Goal: Transaction & Acquisition: Purchase product/service

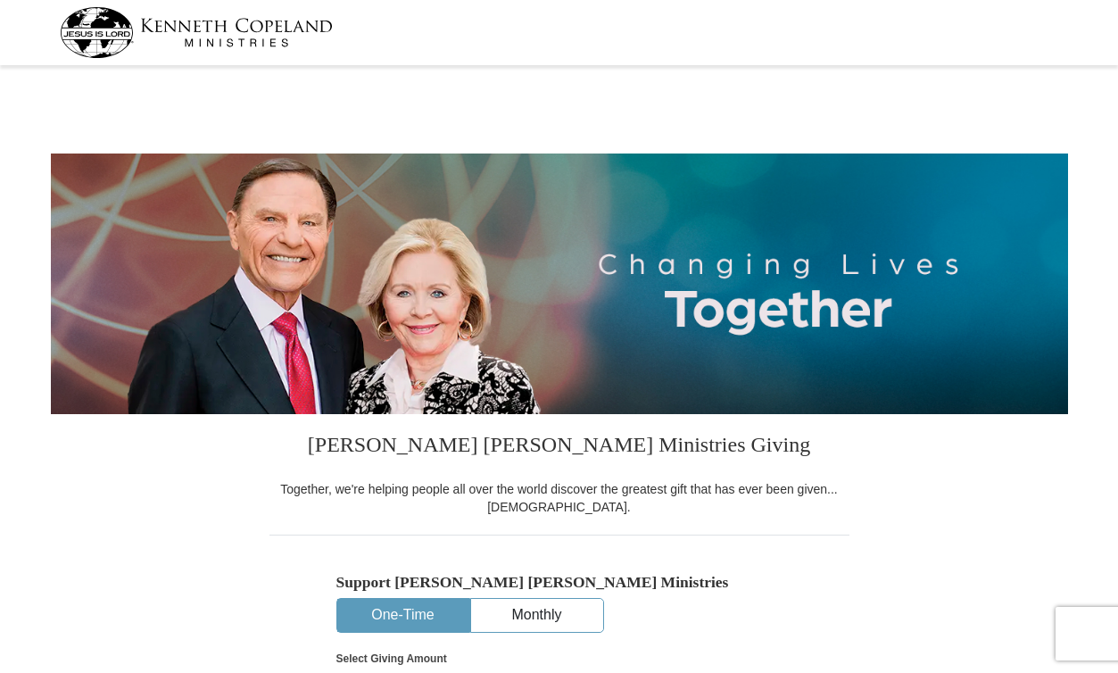
select select "AB"
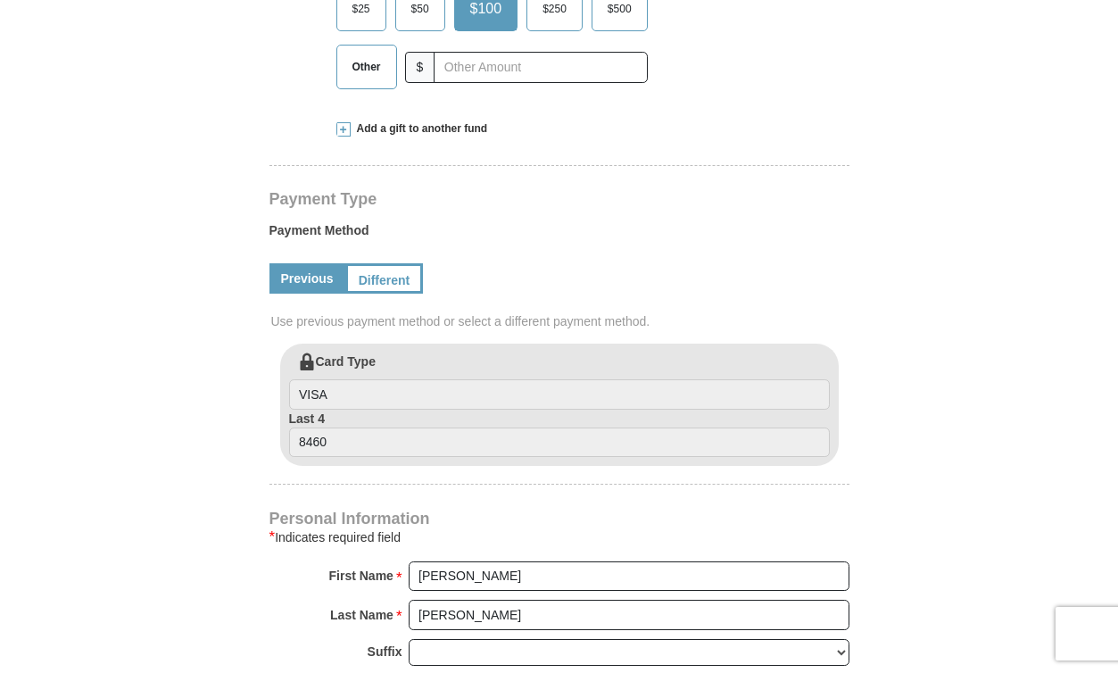
scroll to position [539, 0]
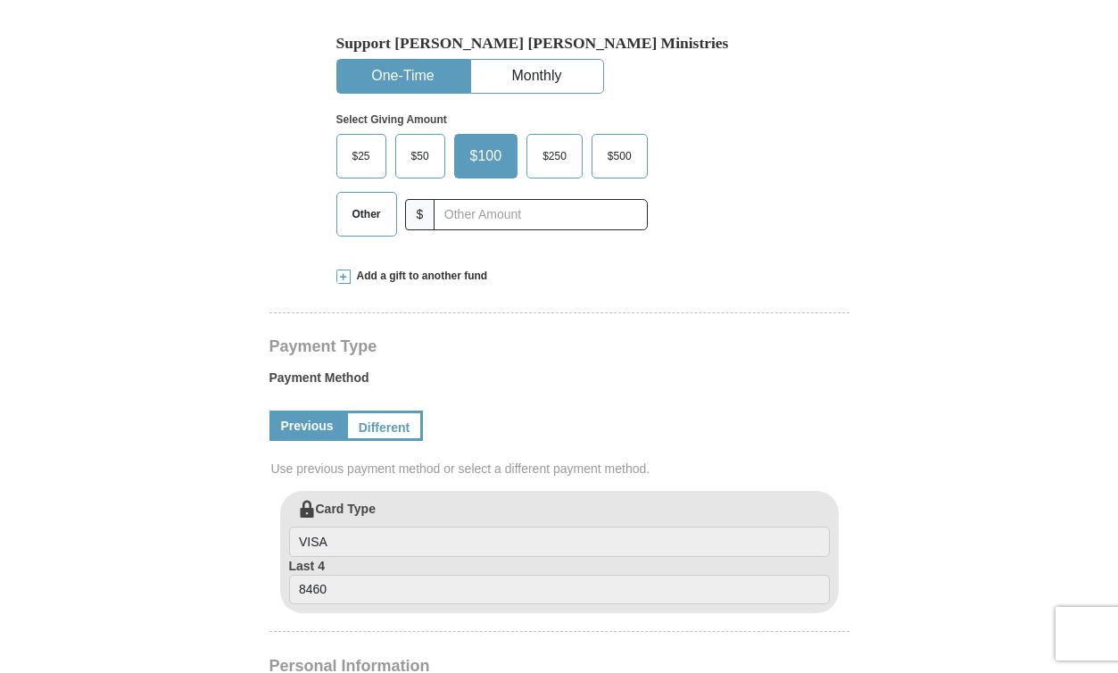
click at [390, 269] on span "Add a gift to another fund" at bounding box center [419, 276] width 137 height 15
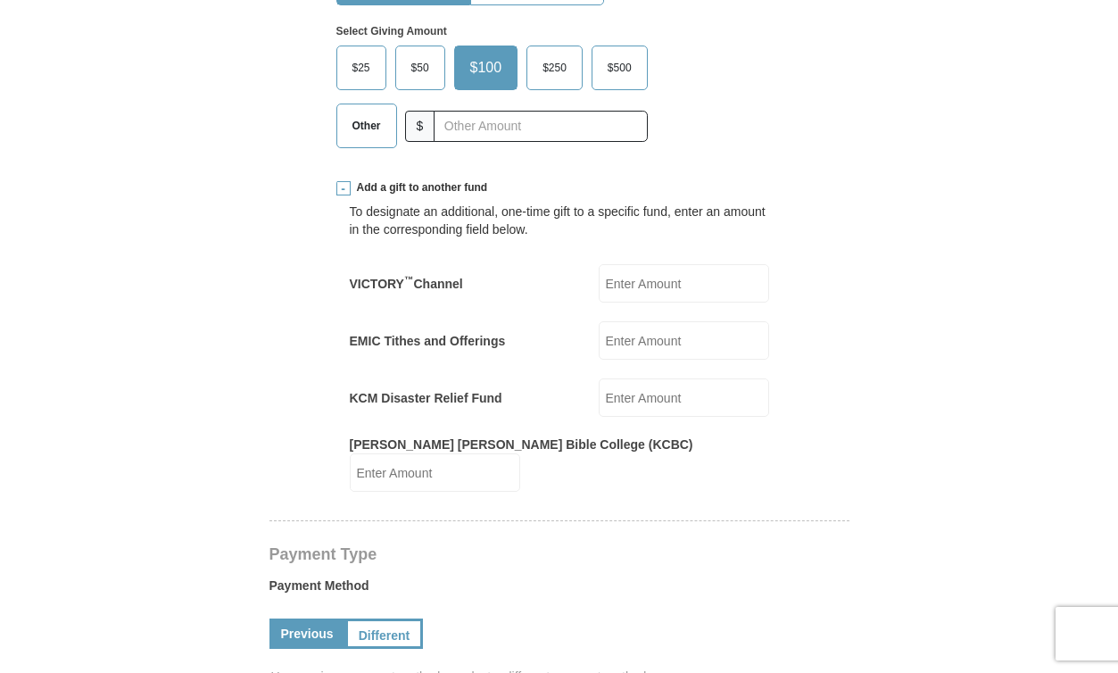
scroll to position [644, 0]
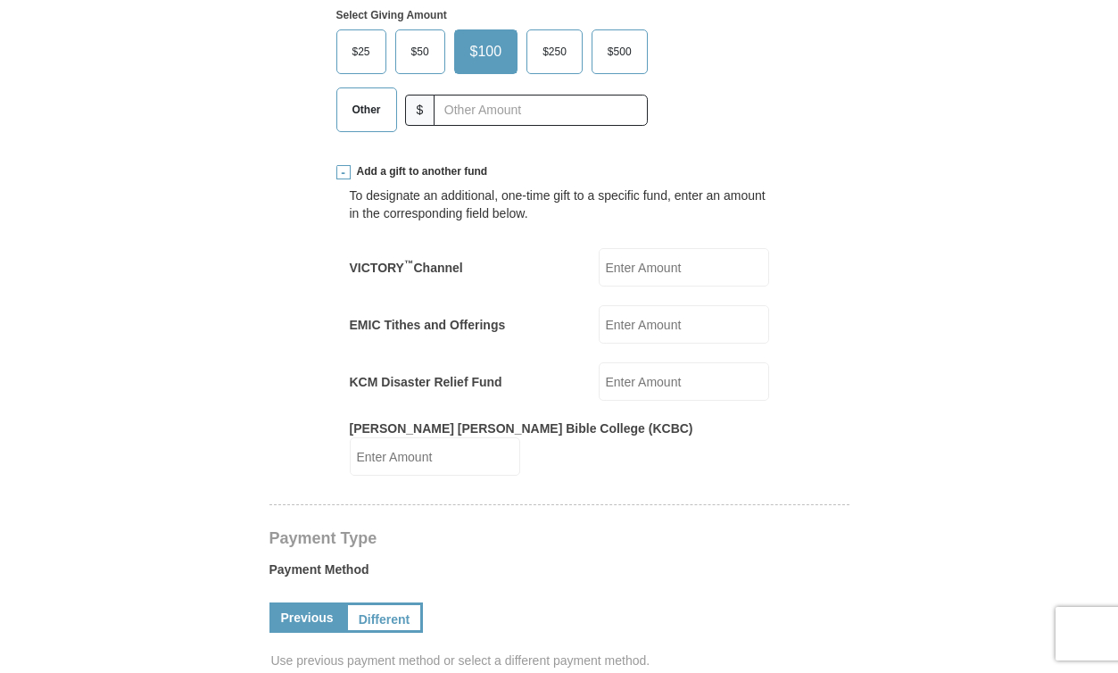
click at [644, 330] on input "EMIC Tithes and Offerings" at bounding box center [684, 324] width 170 height 38
type input "70"
click at [661, 210] on div "To designate an additional, one-time gift to a specific fund, enter an amount i…" at bounding box center [560, 205] width 420 height 36
click at [360, 114] on span "Other" at bounding box center [367, 109] width 46 height 27
click at [0, 0] on input "Other" at bounding box center [0, 0] width 0 height 0
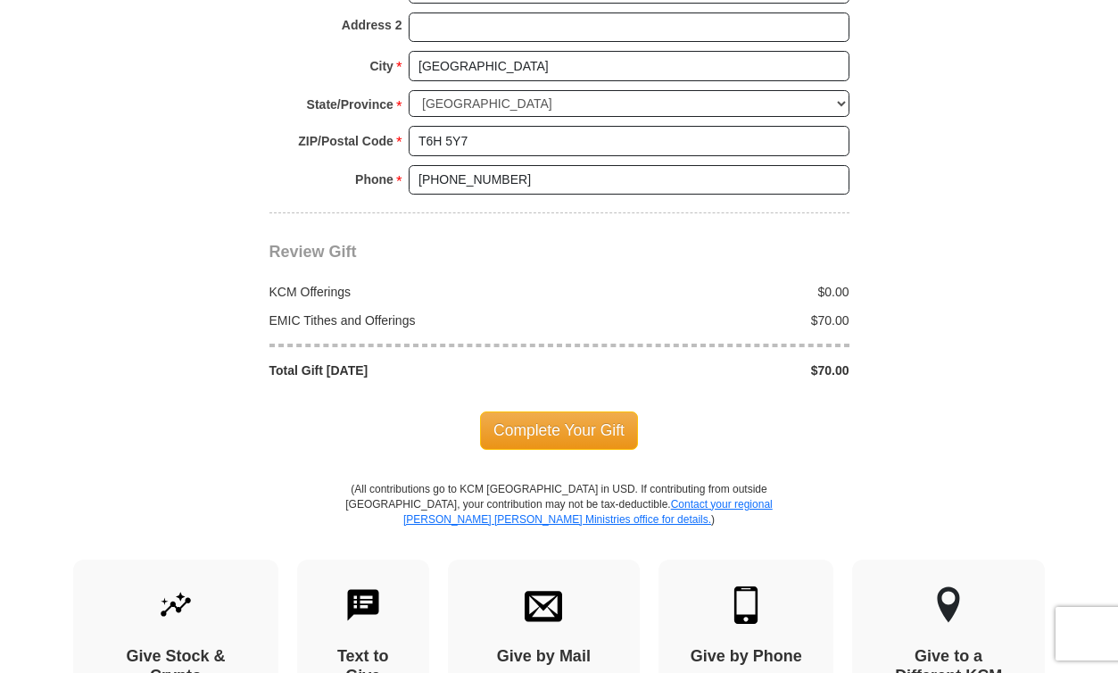
scroll to position [1779, 0]
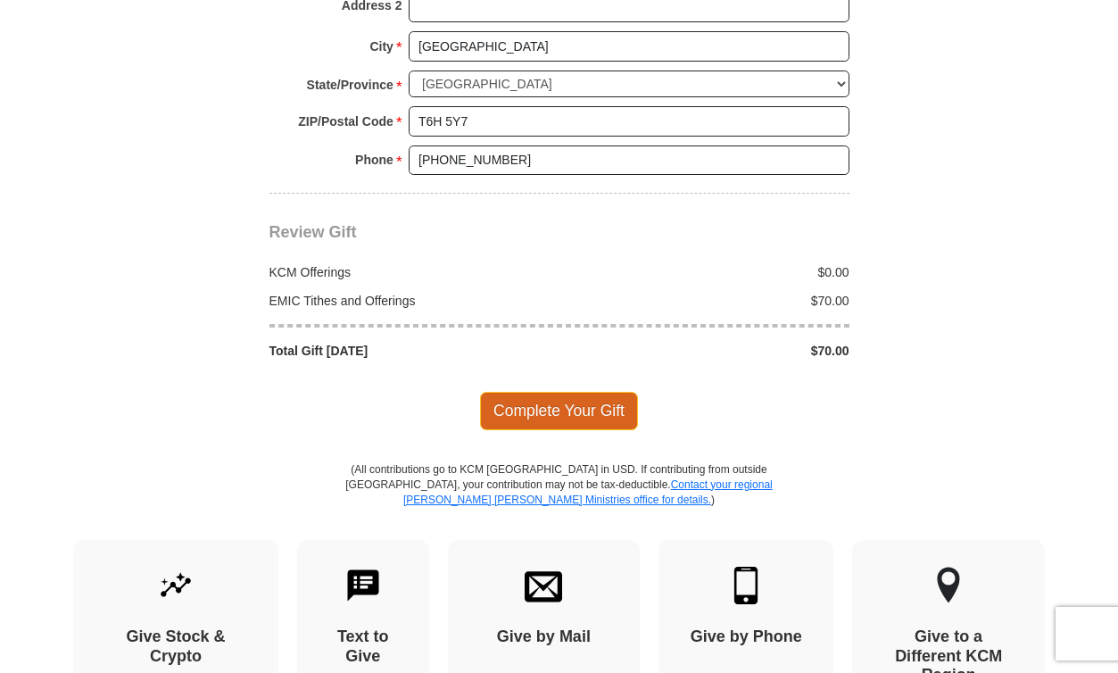
click at [528, 392] on span "Complete Your Gift" at bounding box center [559, 410] width 158 height 37
